Goal: Information Seeking & Learning: Learn about a topic

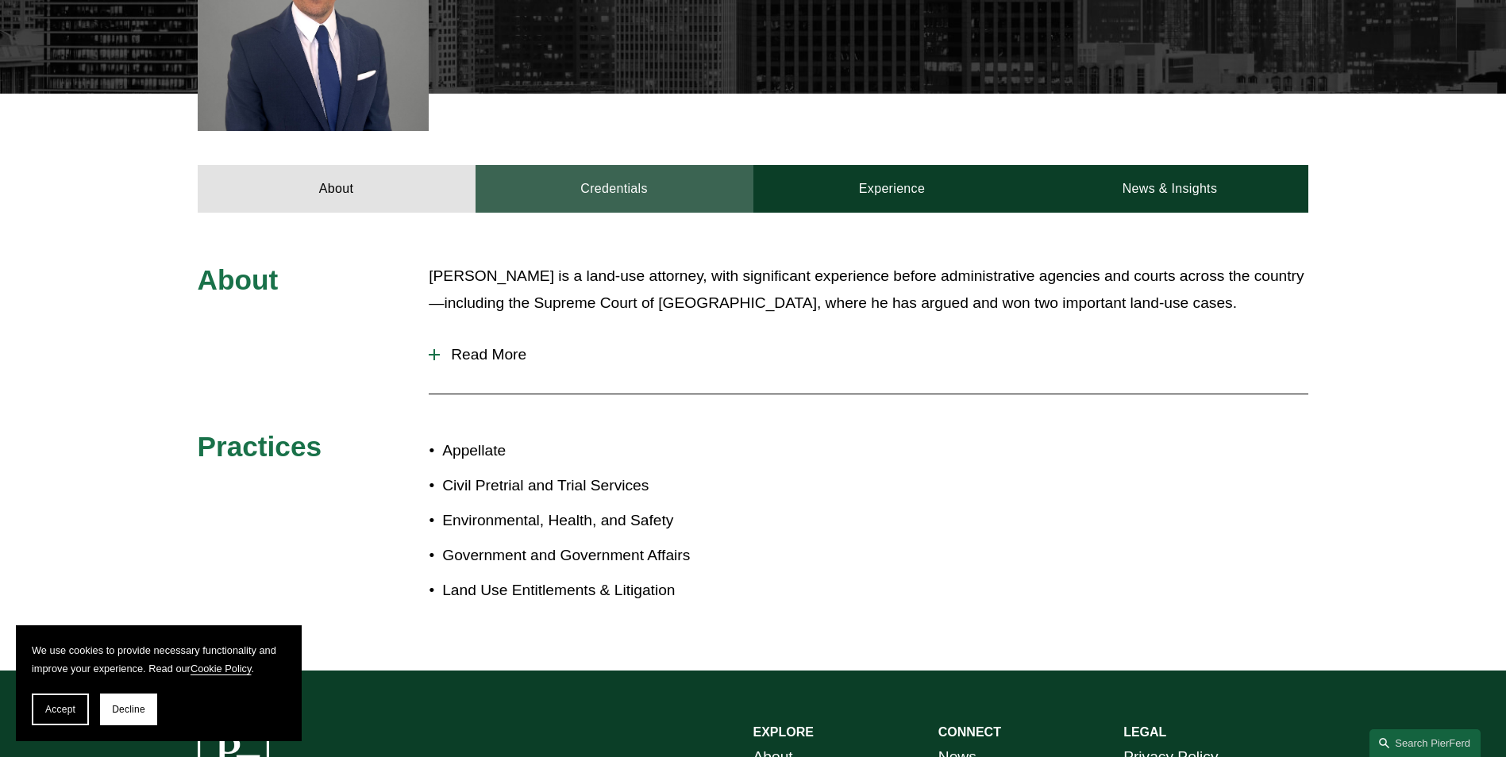
scroll to position [556, 0]
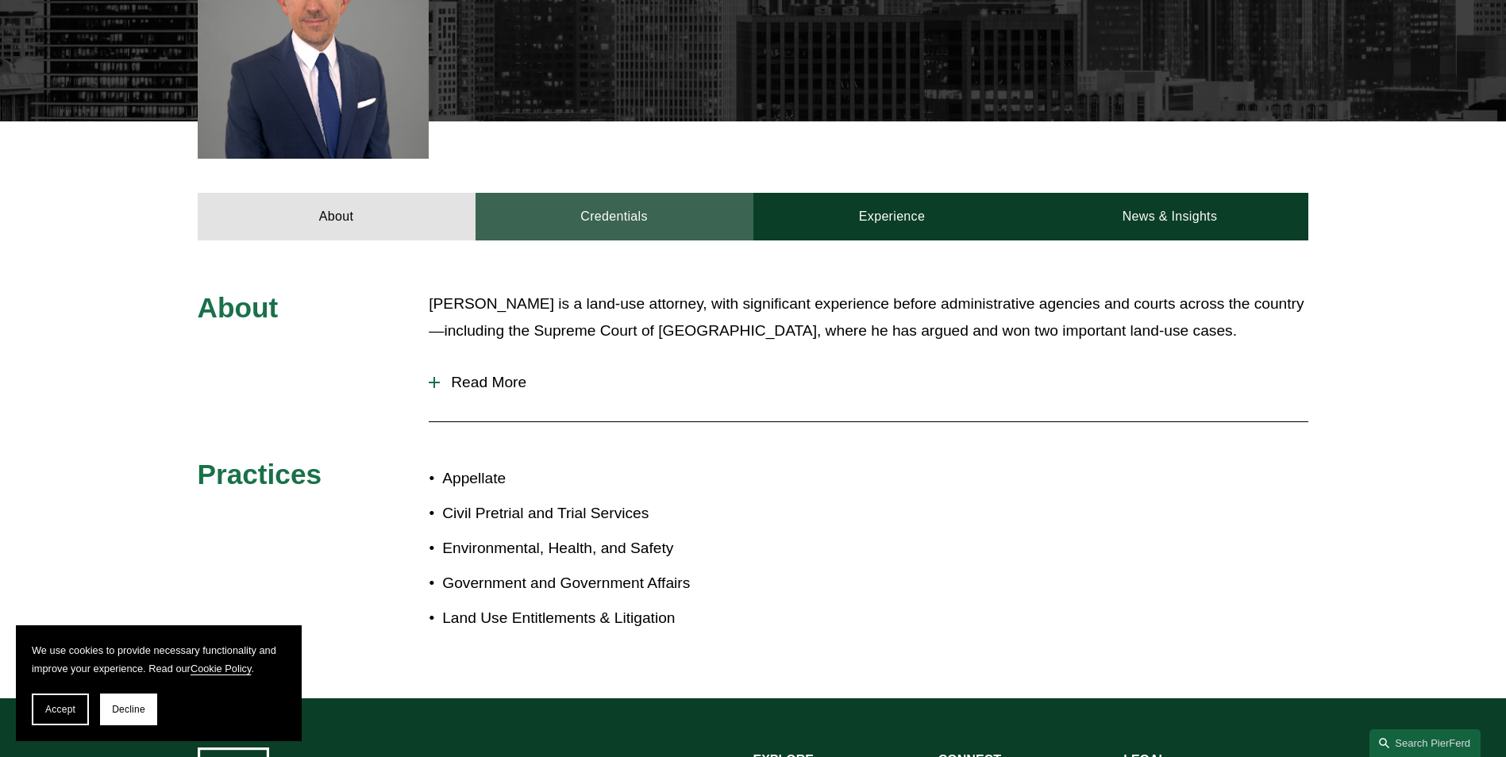
click at [597, 193] on link "Credentials" at bounding box center [615, 217] width 278 height 48
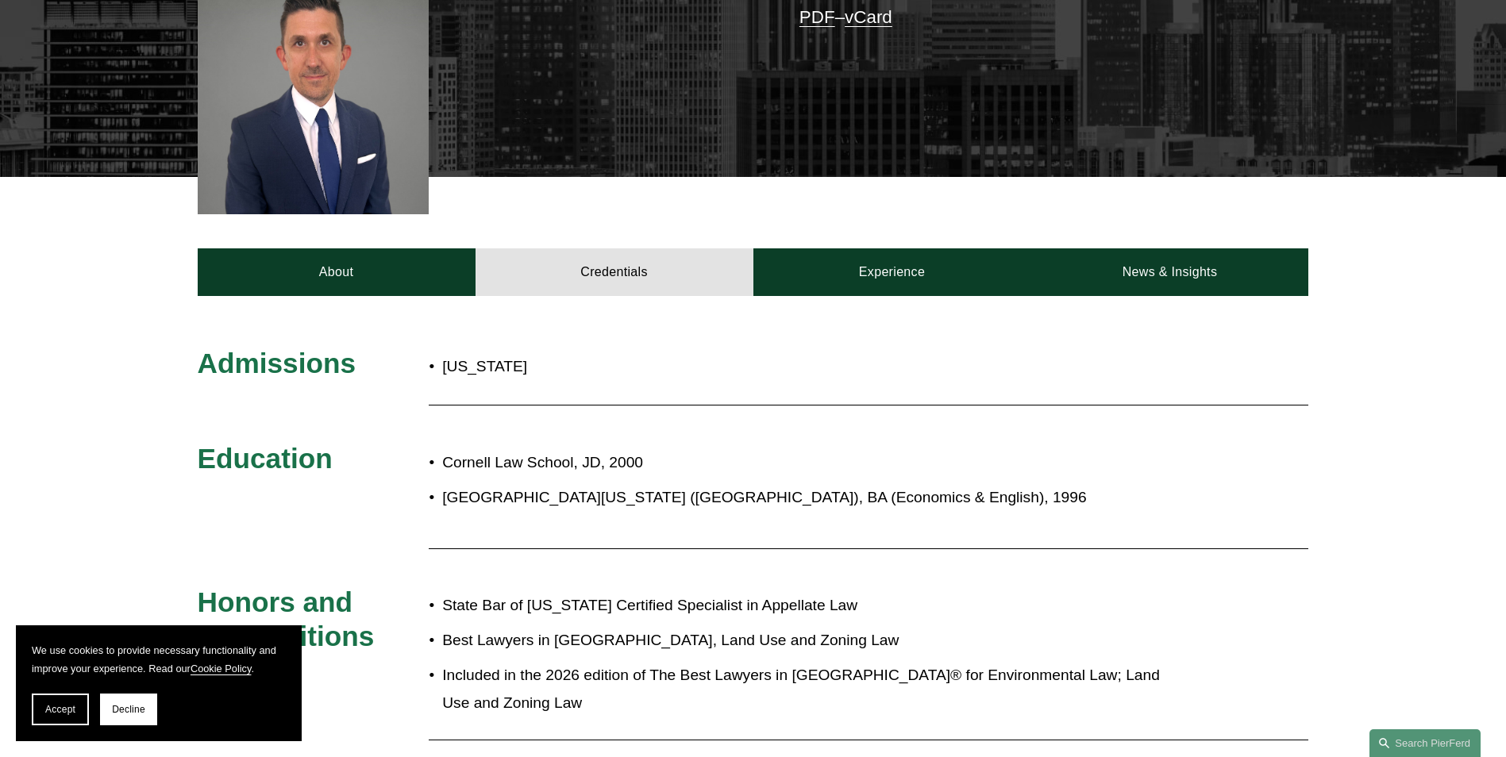
scroll to position [476, 0]
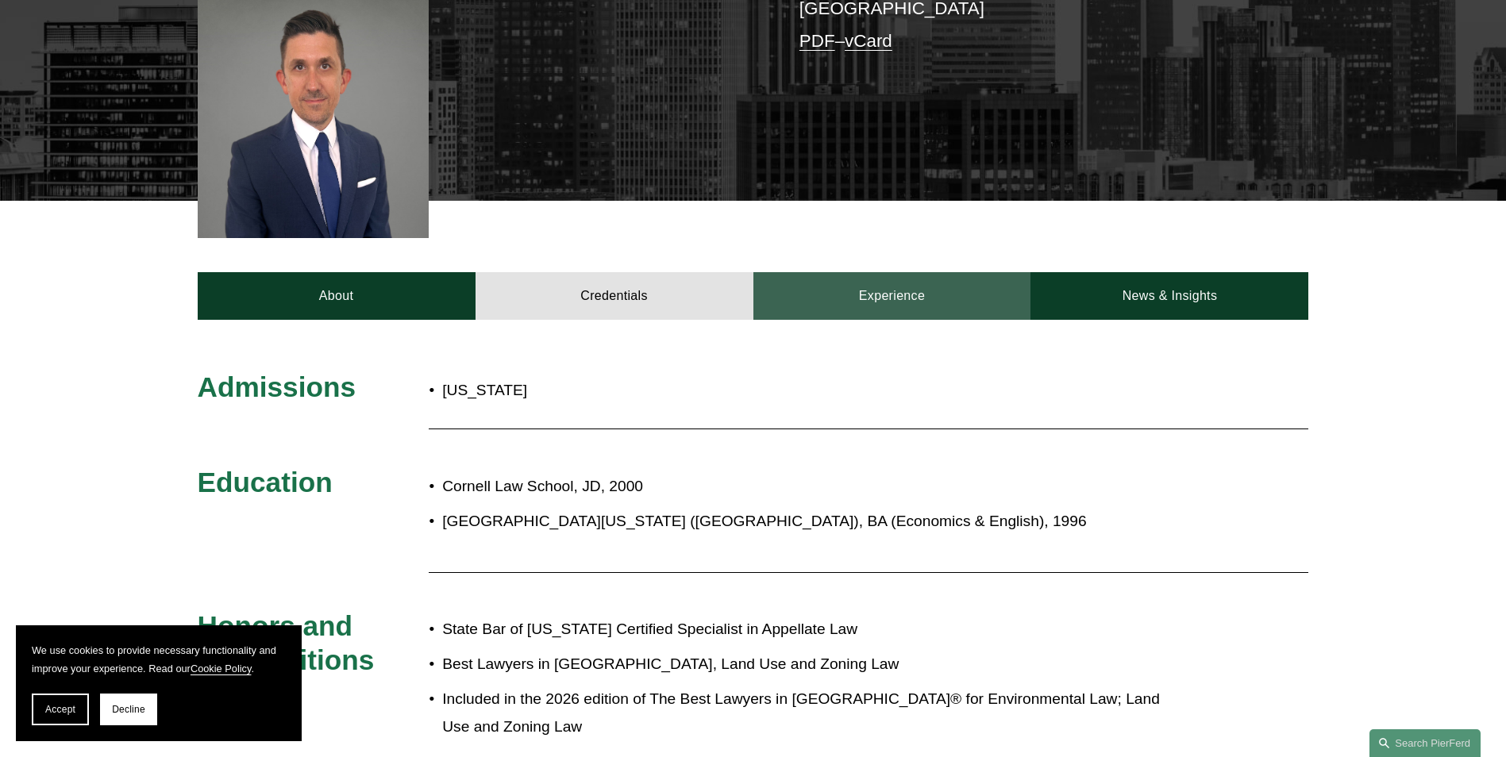
click at [913, 272] on link "Experience" at bounding box center [892, 296] width 278 height 48
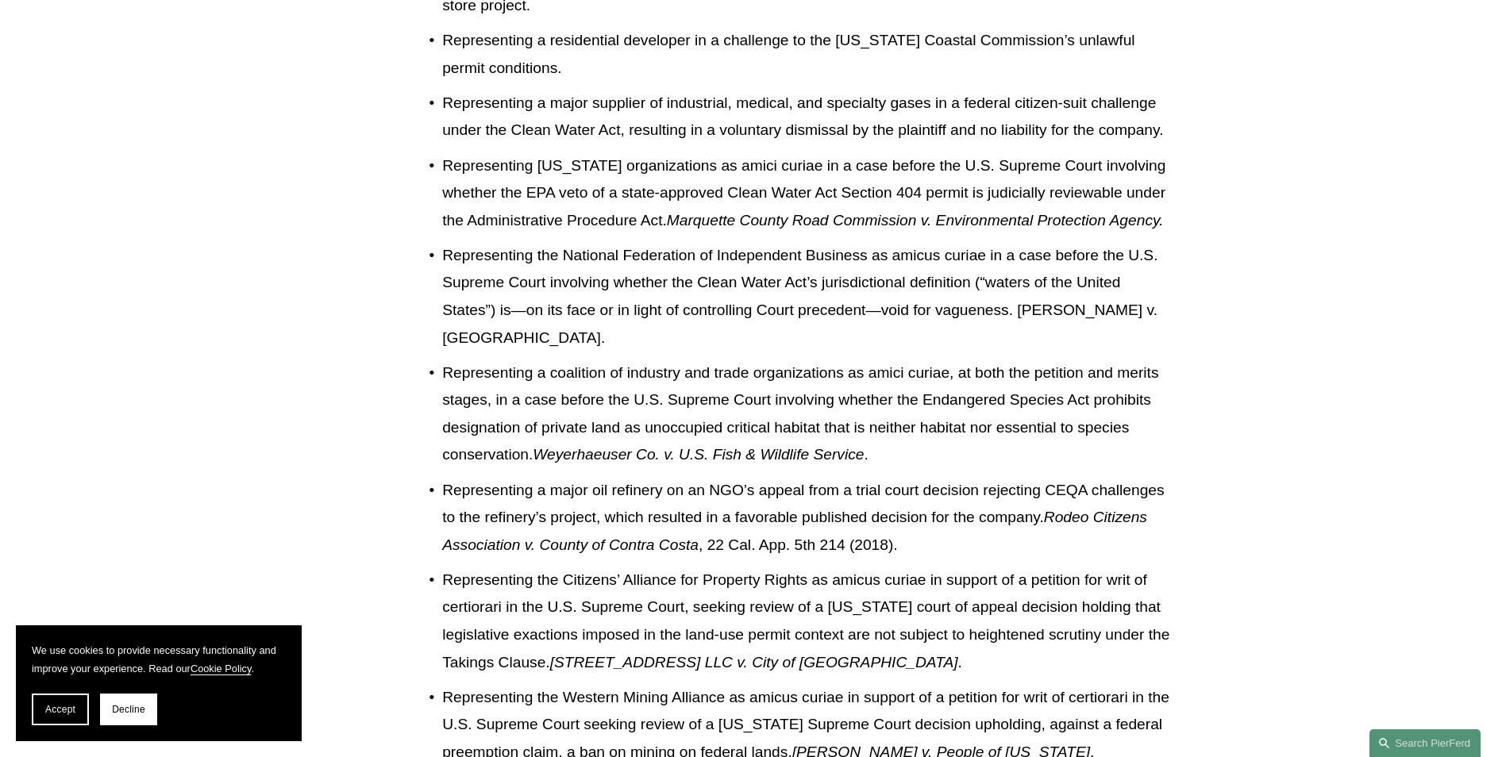
scroll to position [1429, 0]
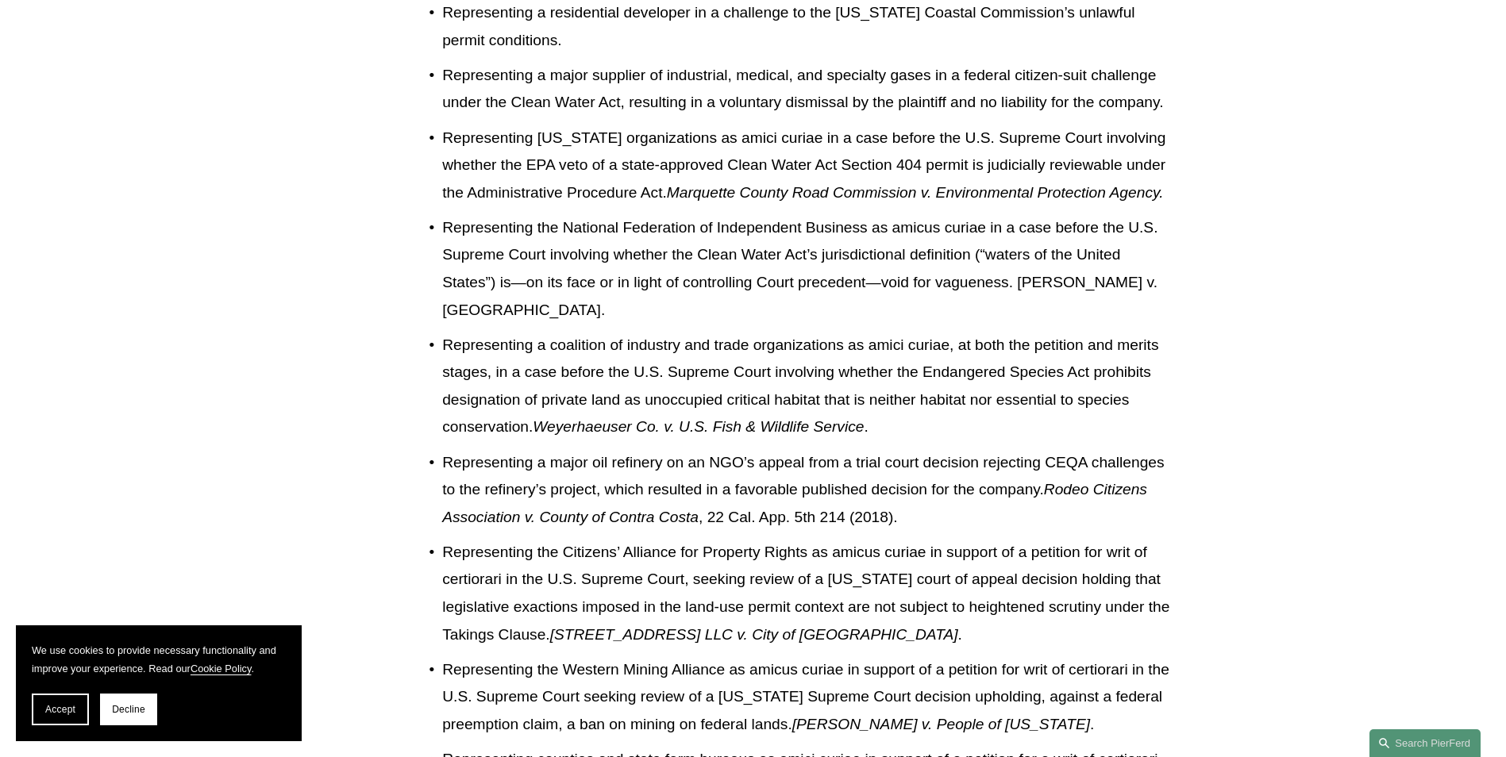
drag, startPoint x: 1347, startPoint y: 399, endPoint x: 1189, endPoint y: 482, distance: 177.9
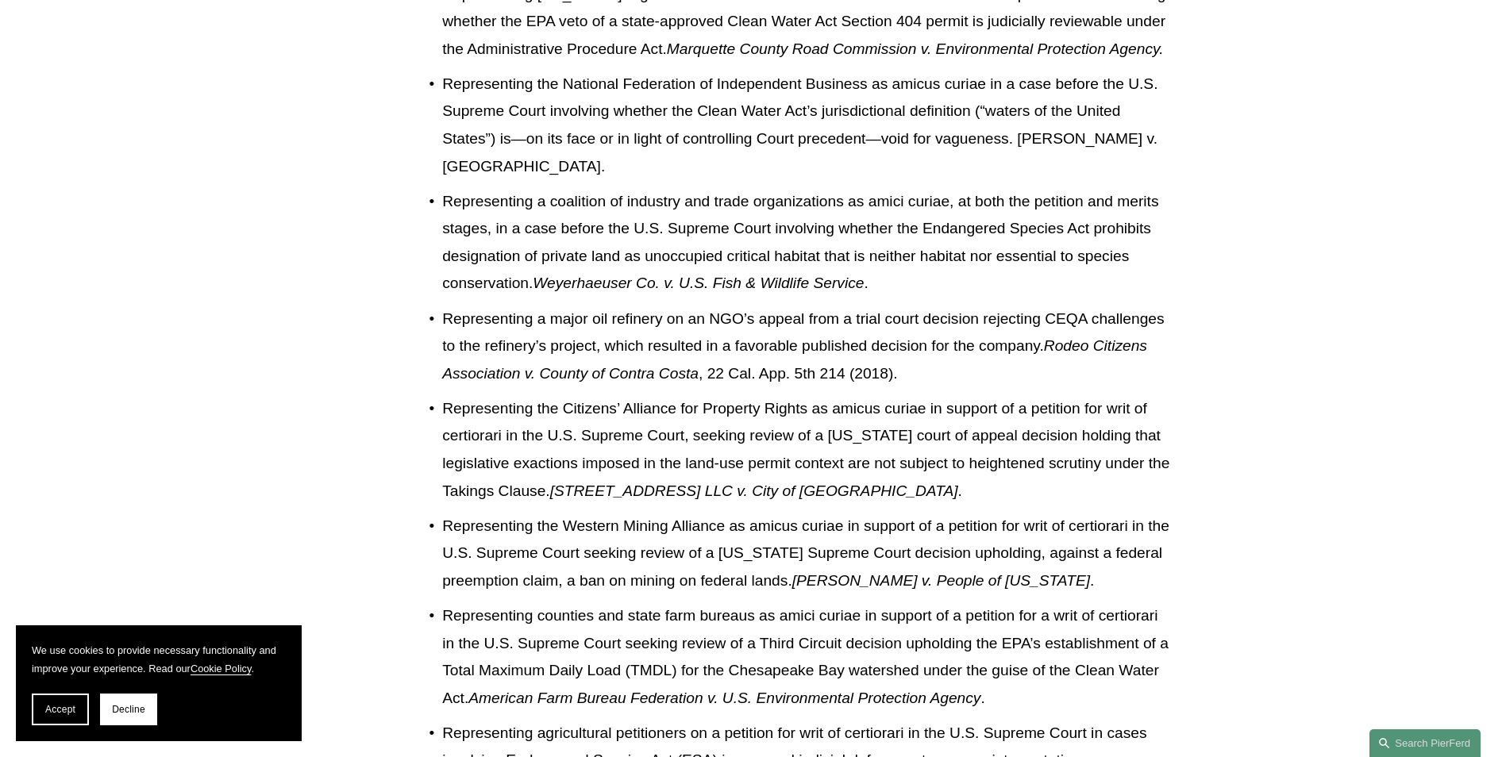
scroll to position [1588, 0]
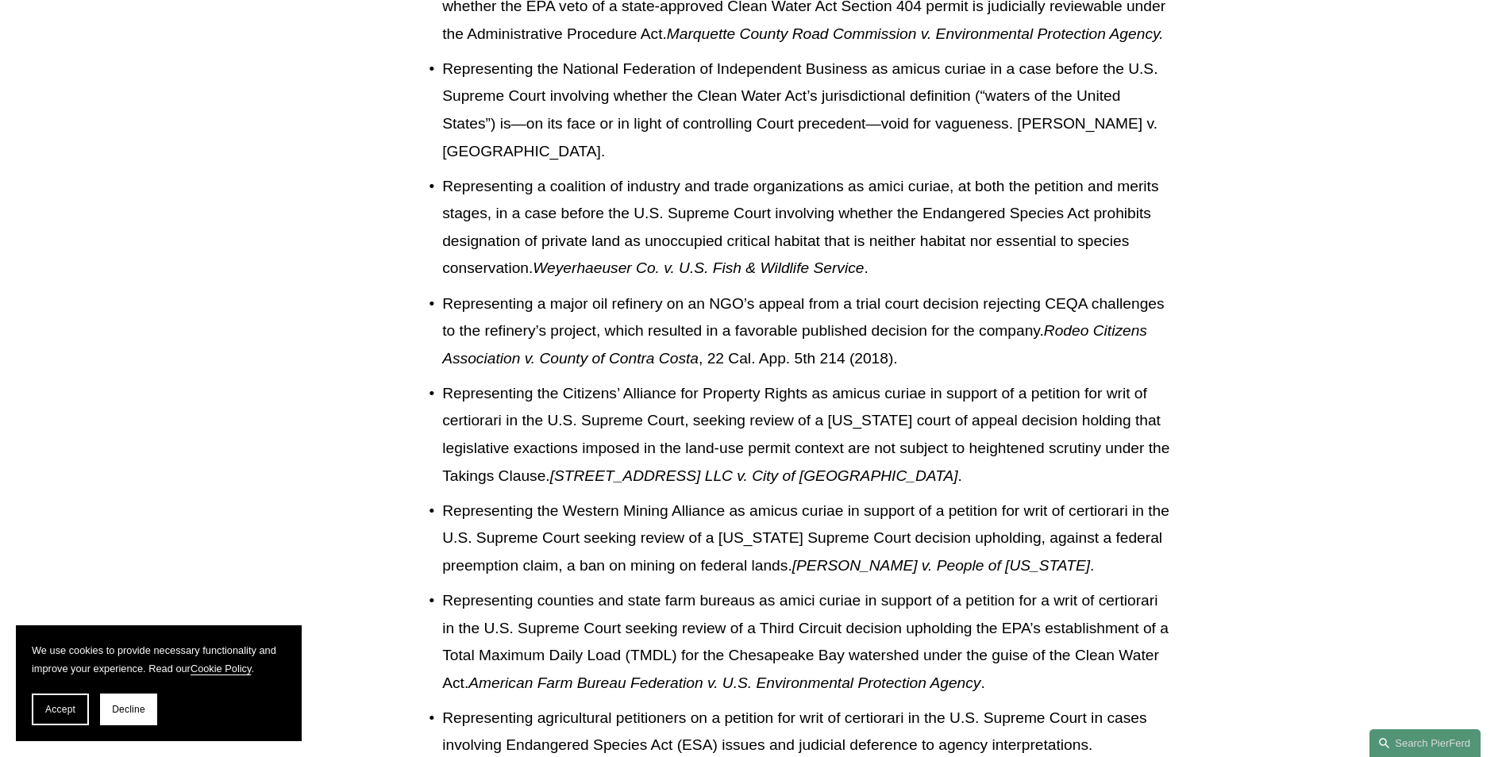
drag, startPoint x: 1281, startPoint y: 486, endPoint x: 1250, endPoint y: 634, distance: 151.7
click at [1250, 634] on div "Experience FisherBroyles, LLP Alston & Bird LLP Pacific Legal Foundation Latham…" at bounding box center [753, 715] width 1506 height 2915
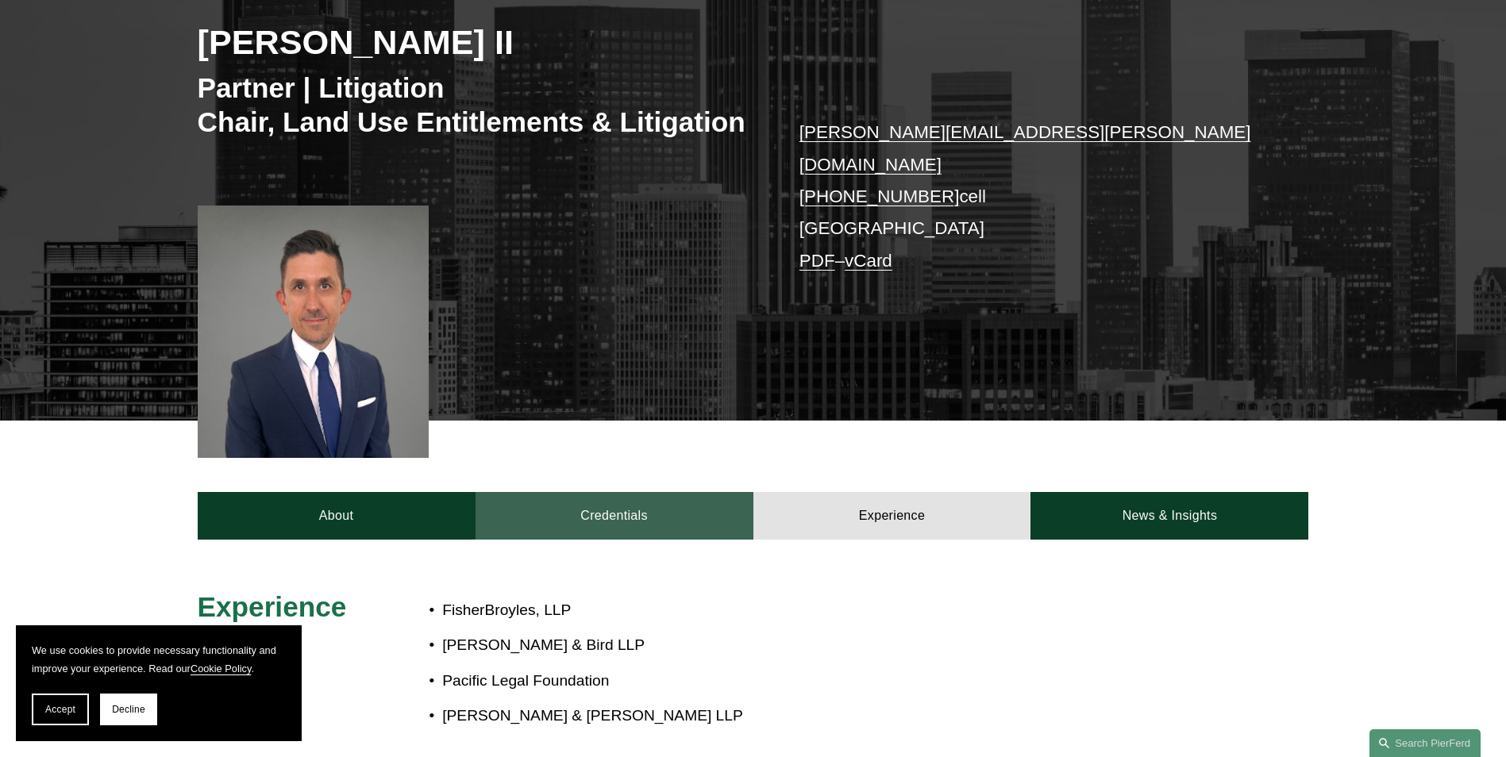
scroll to position [238, 0]
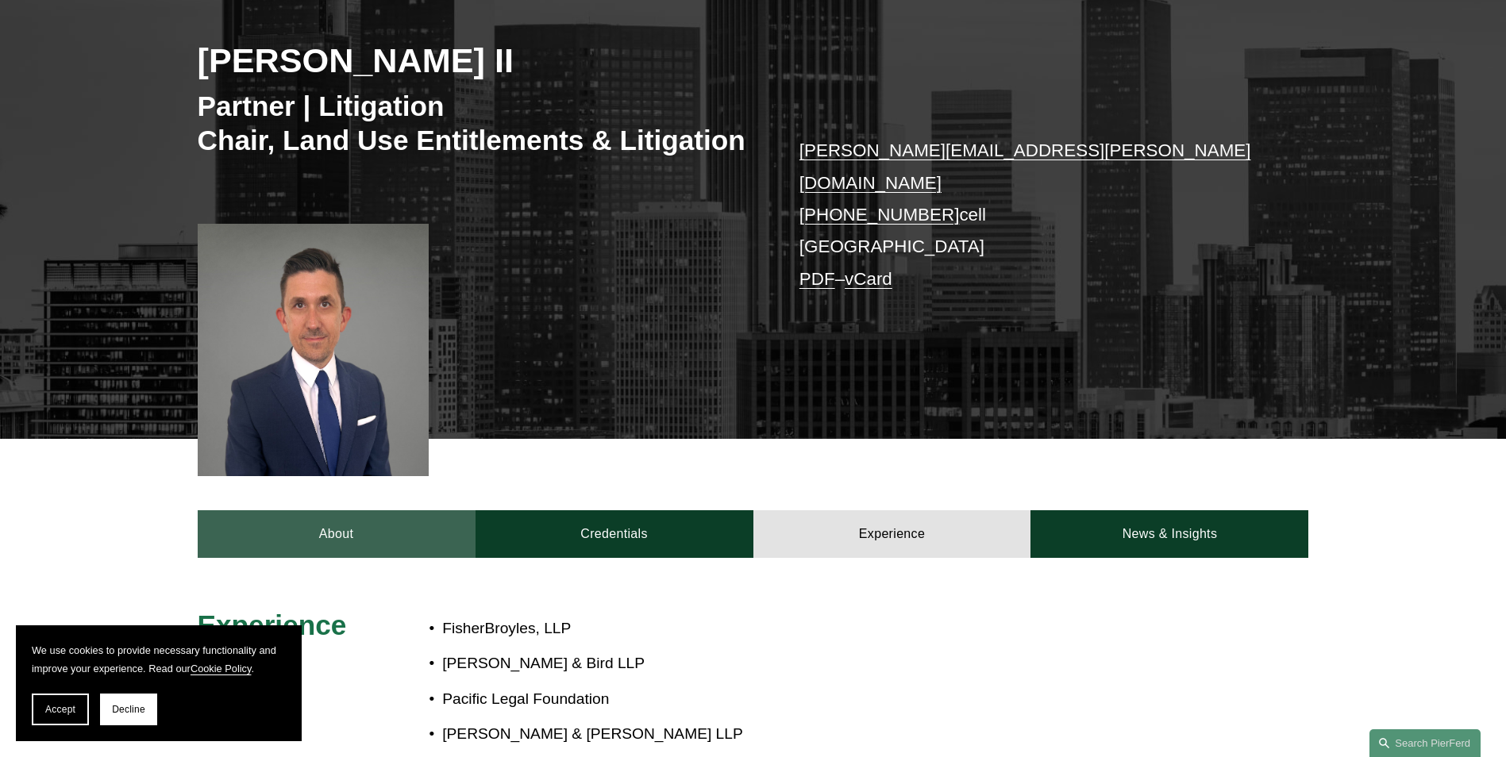
click at [381, 516] on link "About" at bounding box center [337, 535] width 278 height 48
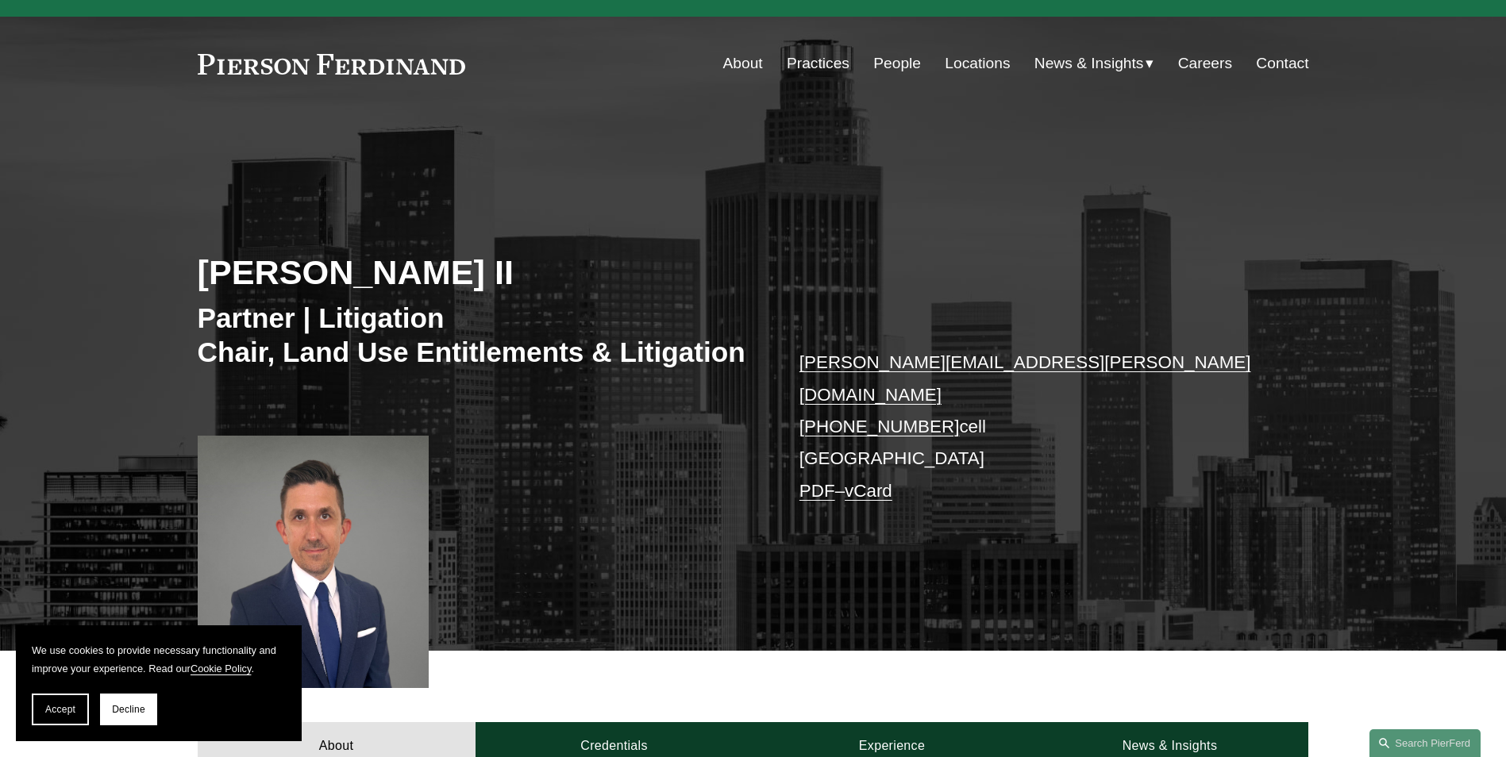
scroll to position [0, 0]
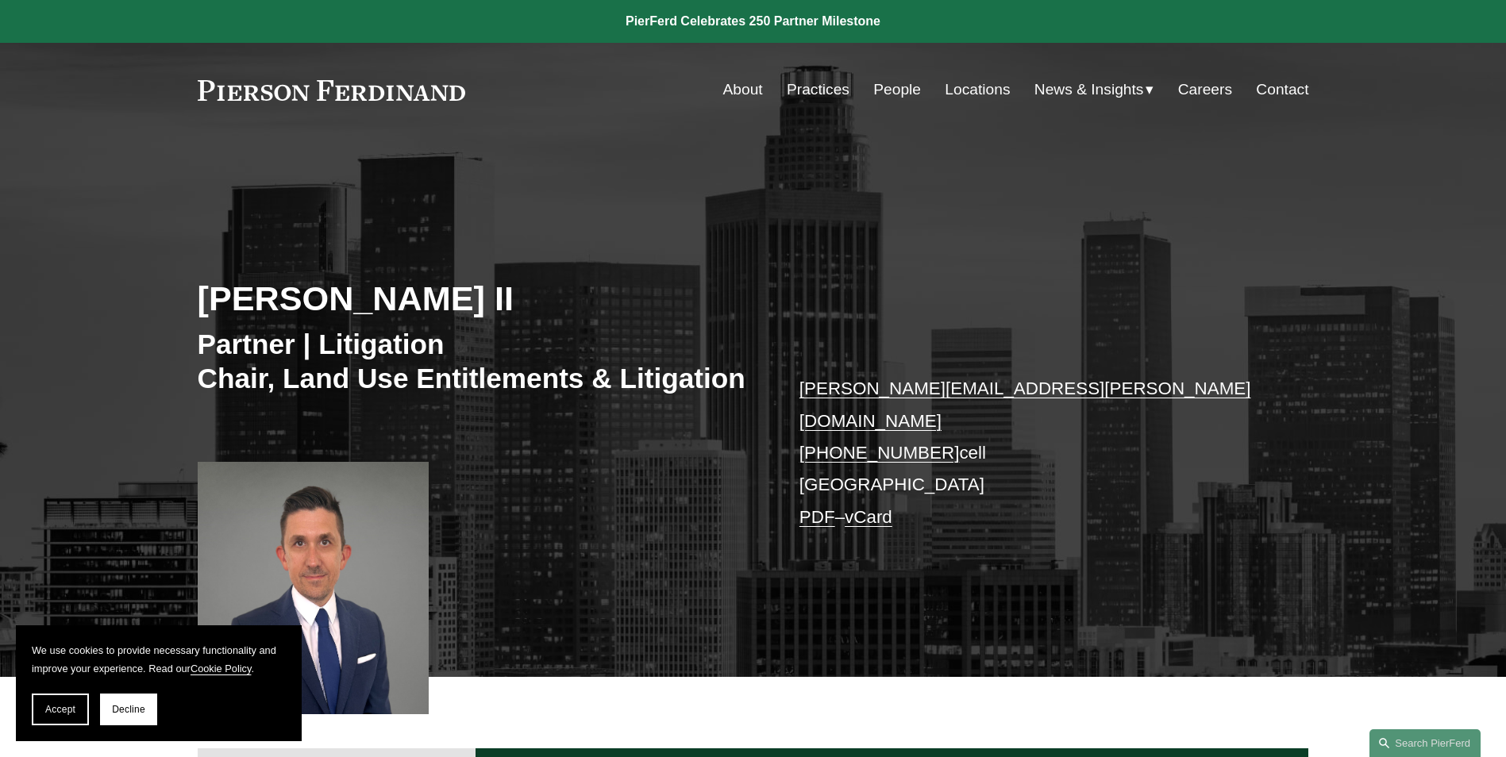
click at [746, 91] on link "About" at bounding box center [743, 90] width 40 height 30
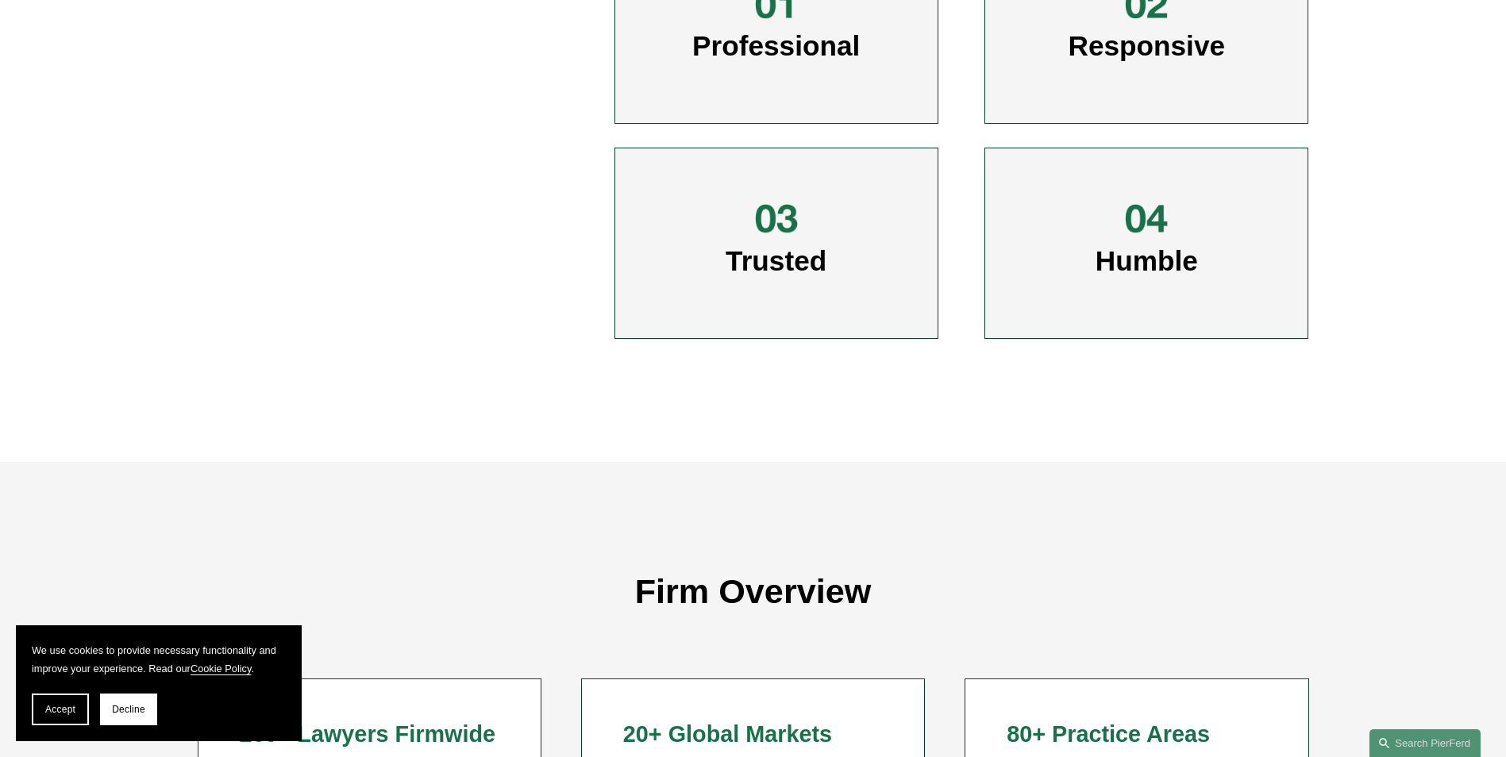
scroll to position [556, 0]
